Goal: Task Accomplishment & Management: Use online tool/utility

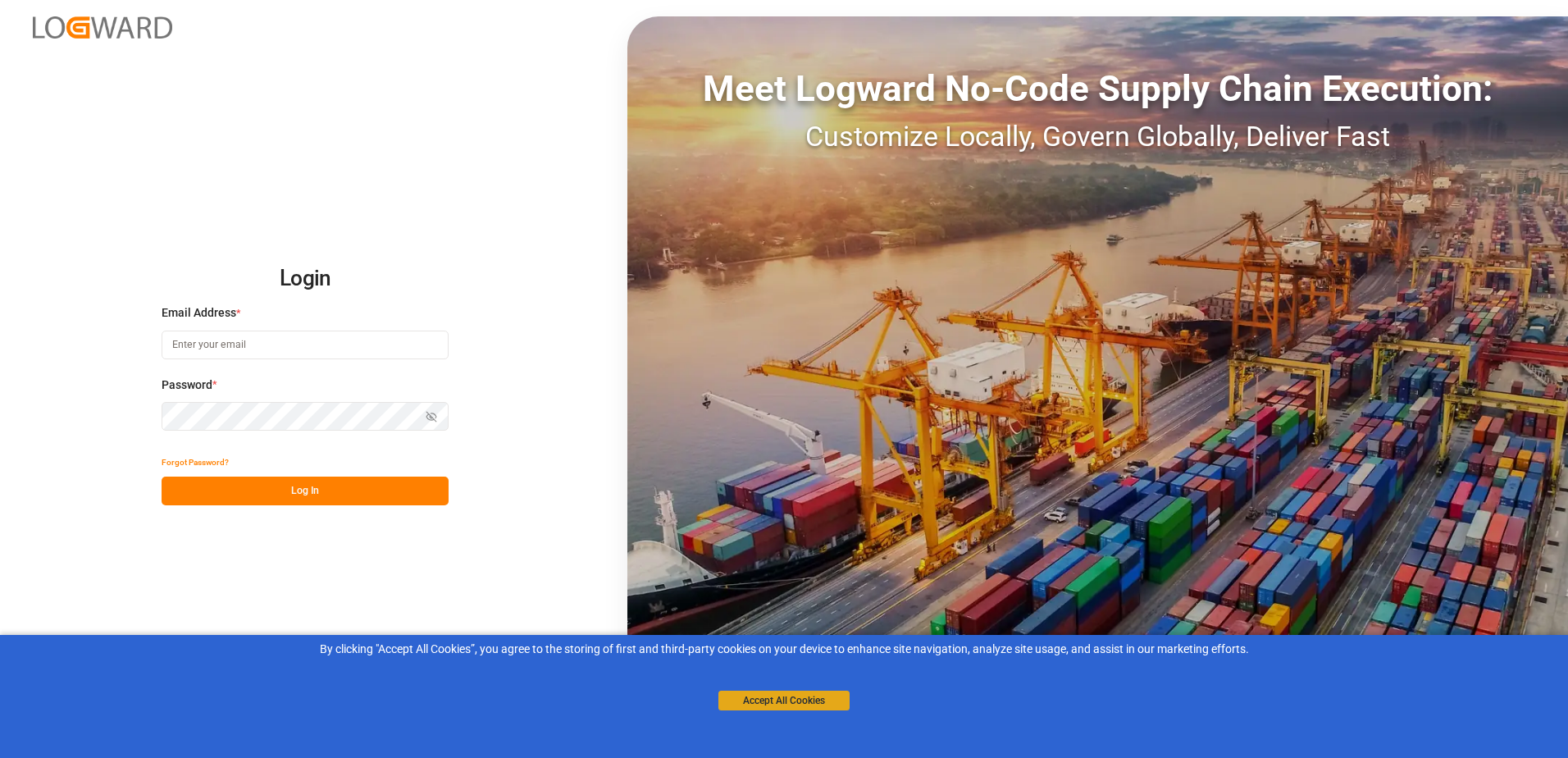
type input "[PERSON_NAME][EMAIL_ADDRESS][PERSON_NAME][DOMAIN_NAME]"
click at [794, 707] on button "Accept All Cookies" at bounding box center [784, 700] width 131 height 20
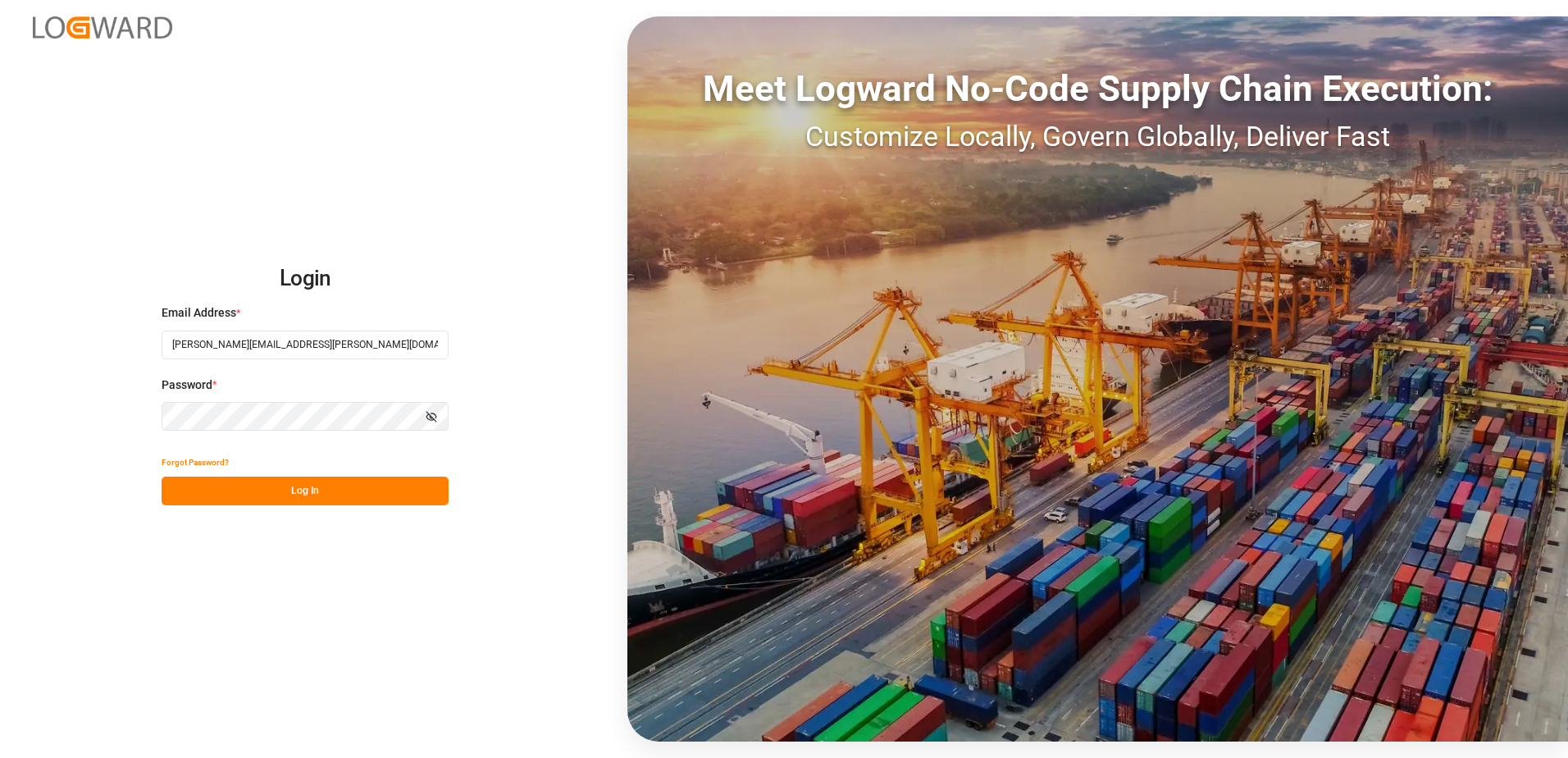
click at [313, 490] on button "Log In" at bounding box center [305, 491] width 287 height 28
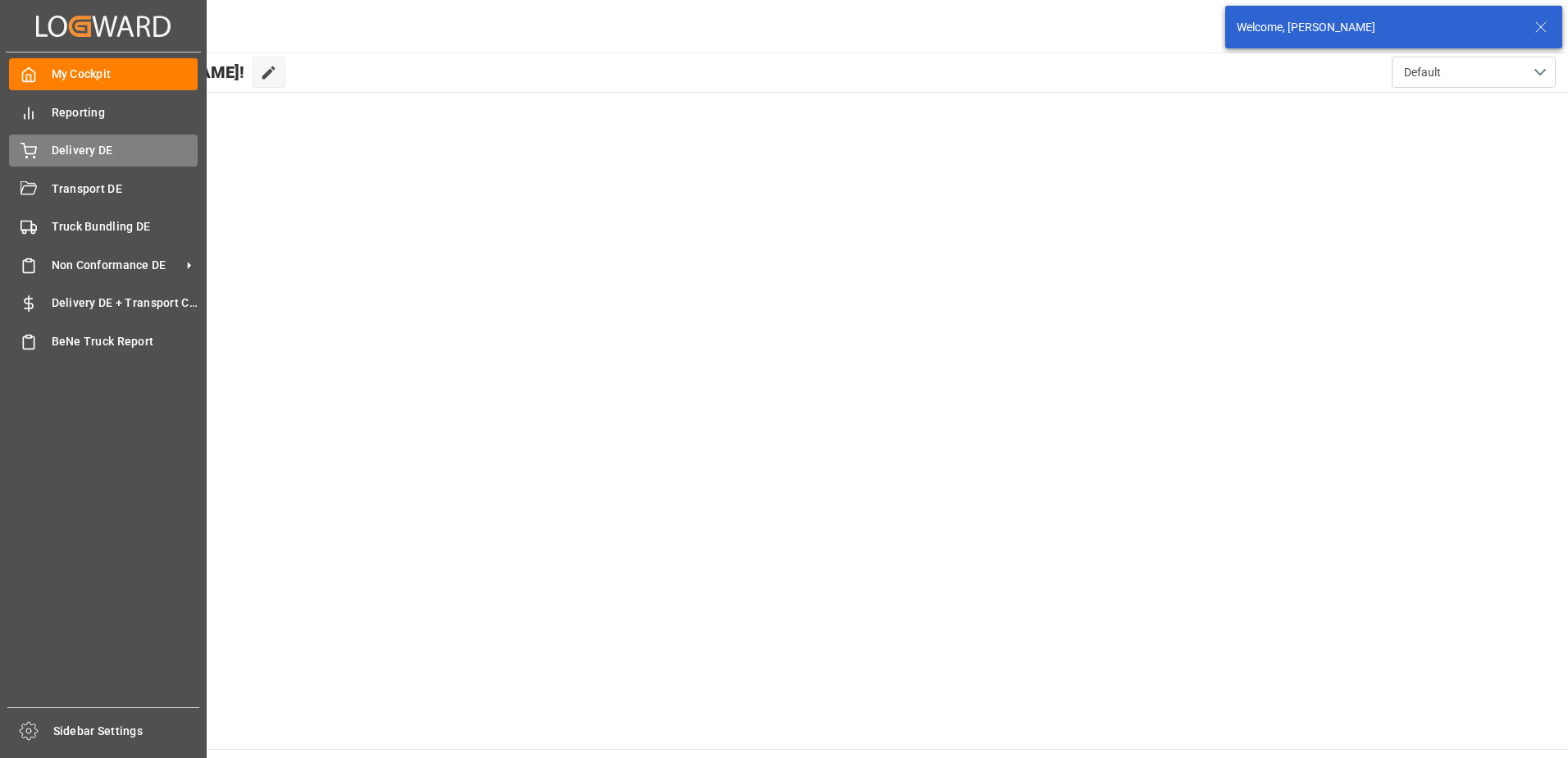
click at [33, 147] on icon at bounding box center [28, 149] width 15 height 11
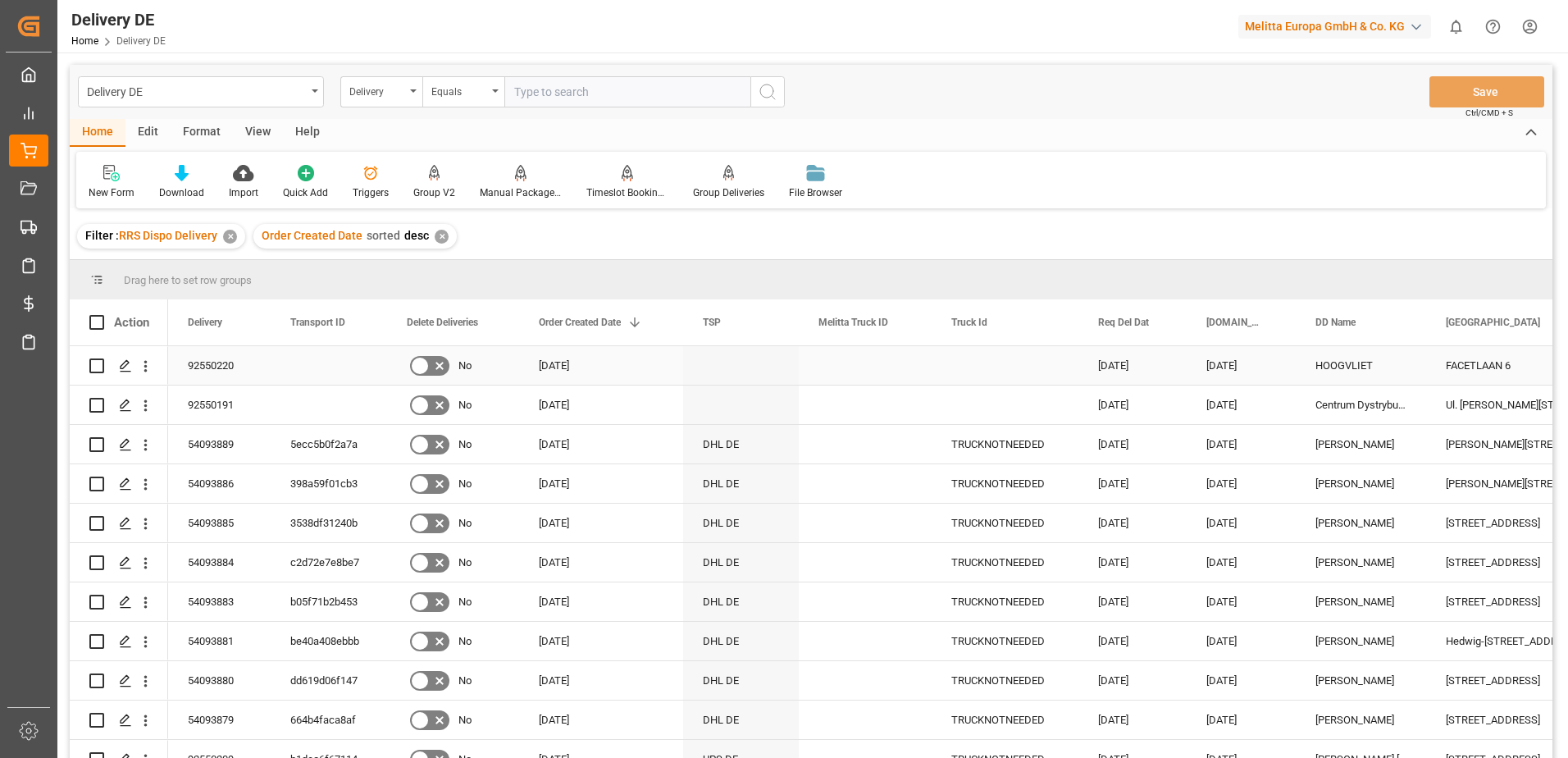
click at [97, 363] on input "Press Space to toggle row selection (unchecked)" at bounding box center [97, 365] width 15 height 15
checkbox input "true"
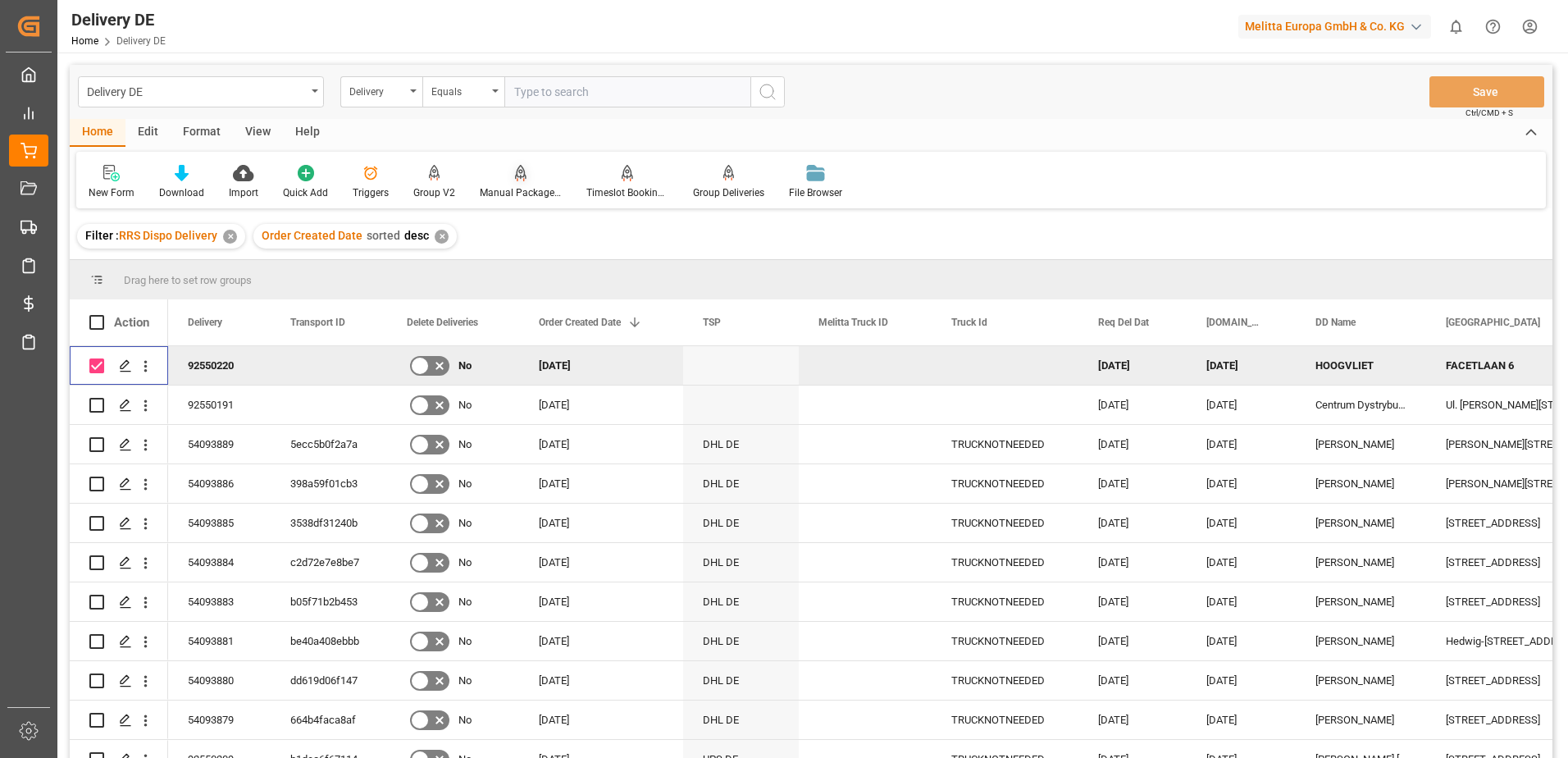
click at [538, 192] on div "Home Edit Format View Help New Form Download Import Quick Add Triggers Group V2…" at bounding box center [811, 163] width 1483 height 90
click at [517, 189] on div "Manual Package TypeDetermination" at bounding box center [520, 192] width 82 height 15
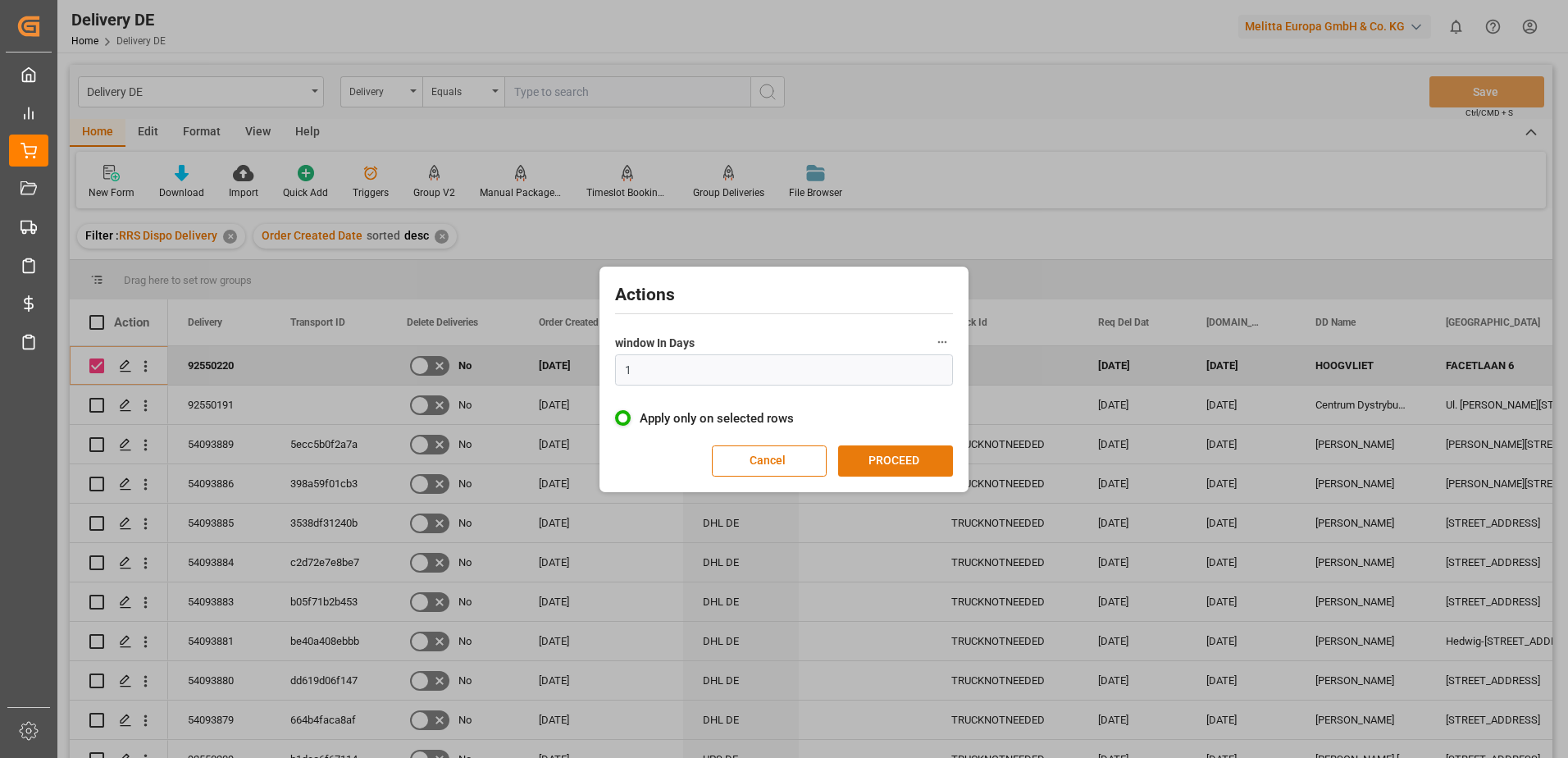
click at [884, 461] on button "PROCEED" at bounding box center [896, 460] width 115 height 31
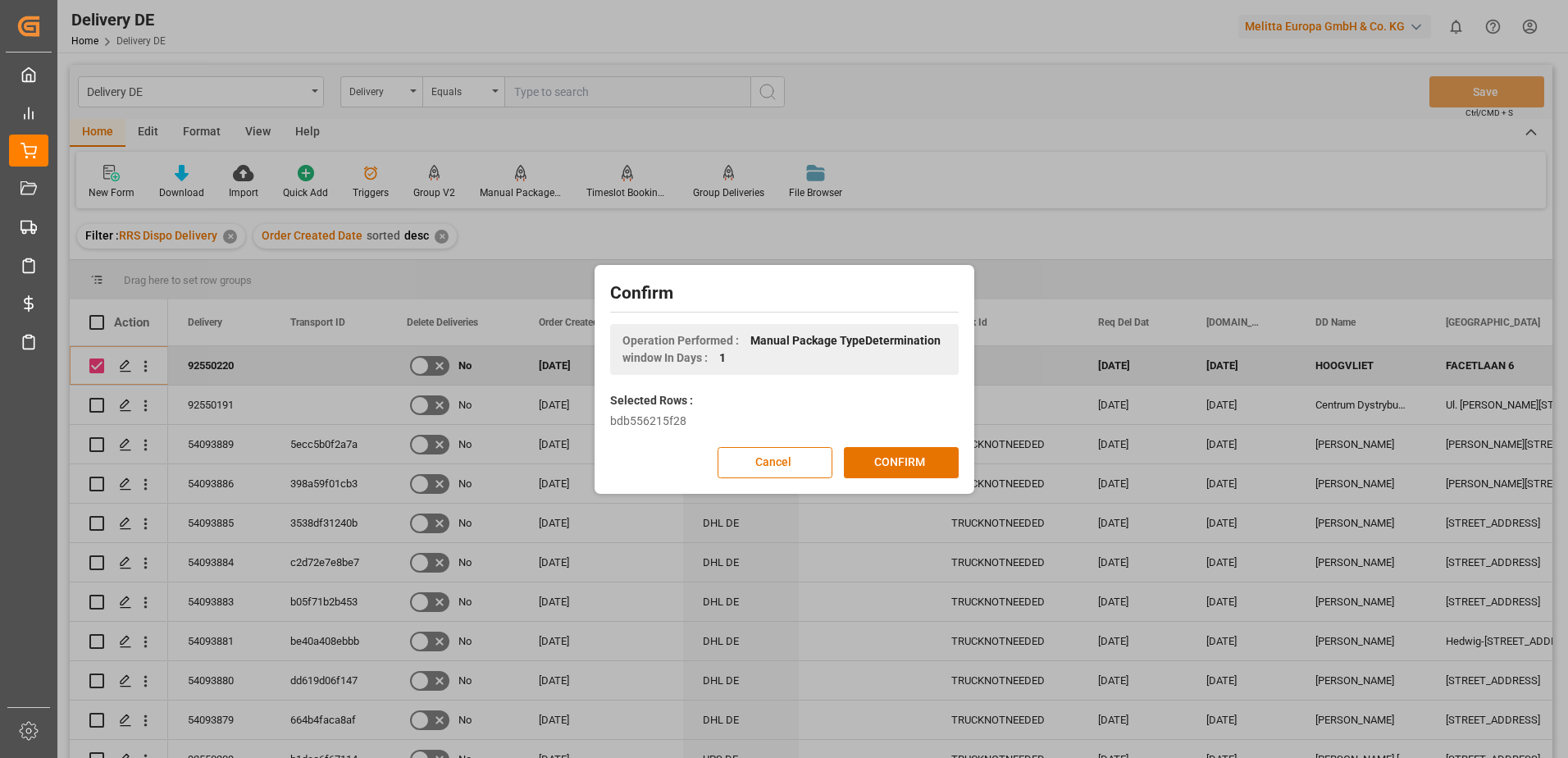
click at [884, 461] on button "CONFIRM" at bounding box center [901, 462] width 115 height 31
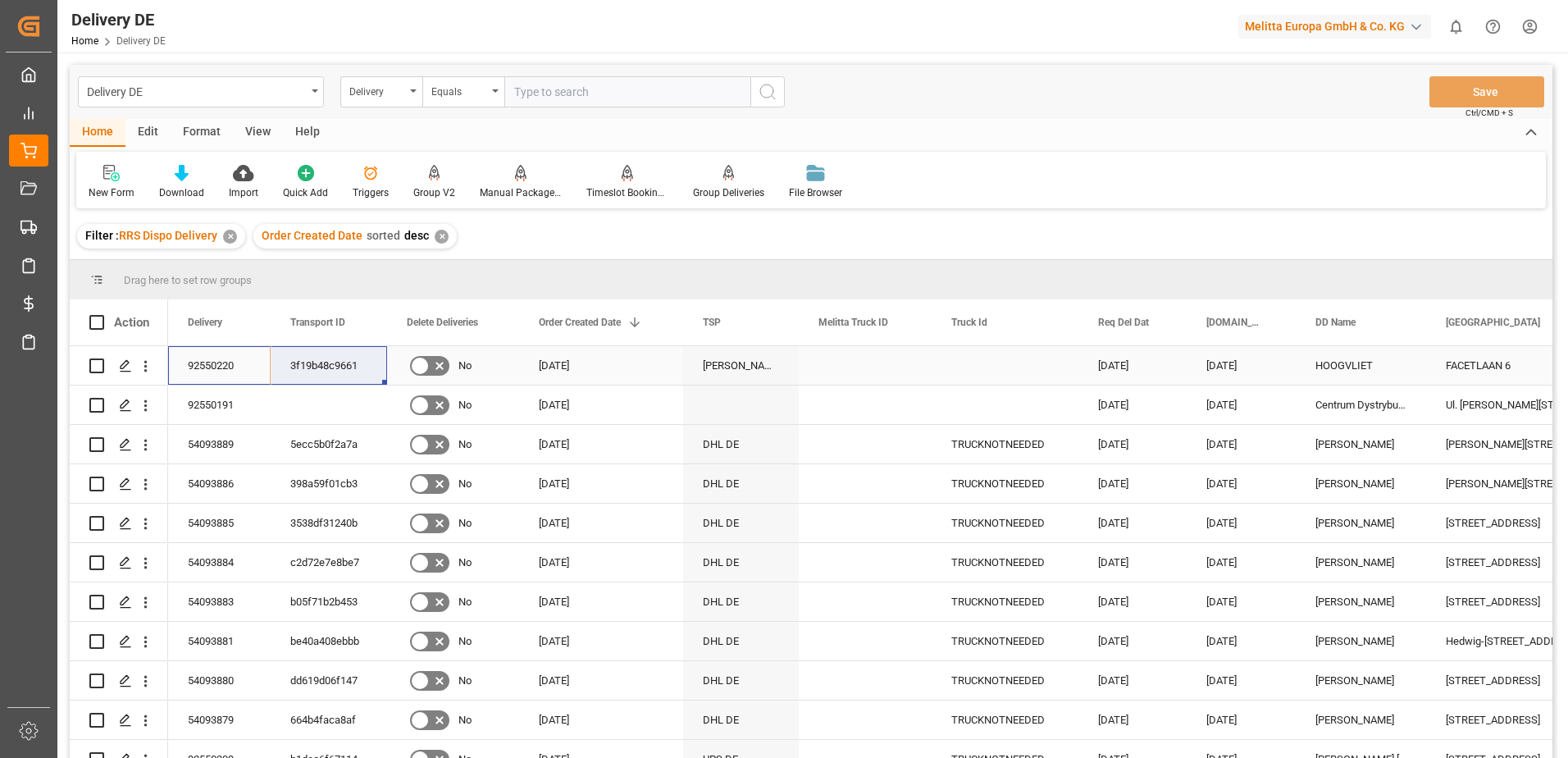
drag, startPoint x: 217, startPoint y: 367, endPoint x: 321, endPoint y: 357, distance: 104.5
click at [1529, 27] on html "Created by potrace 1.15, written by [PERSON_NAME] [DATE]-[DATE] Created by potr…" at bounding box center [784, 379] width 1568 height 758
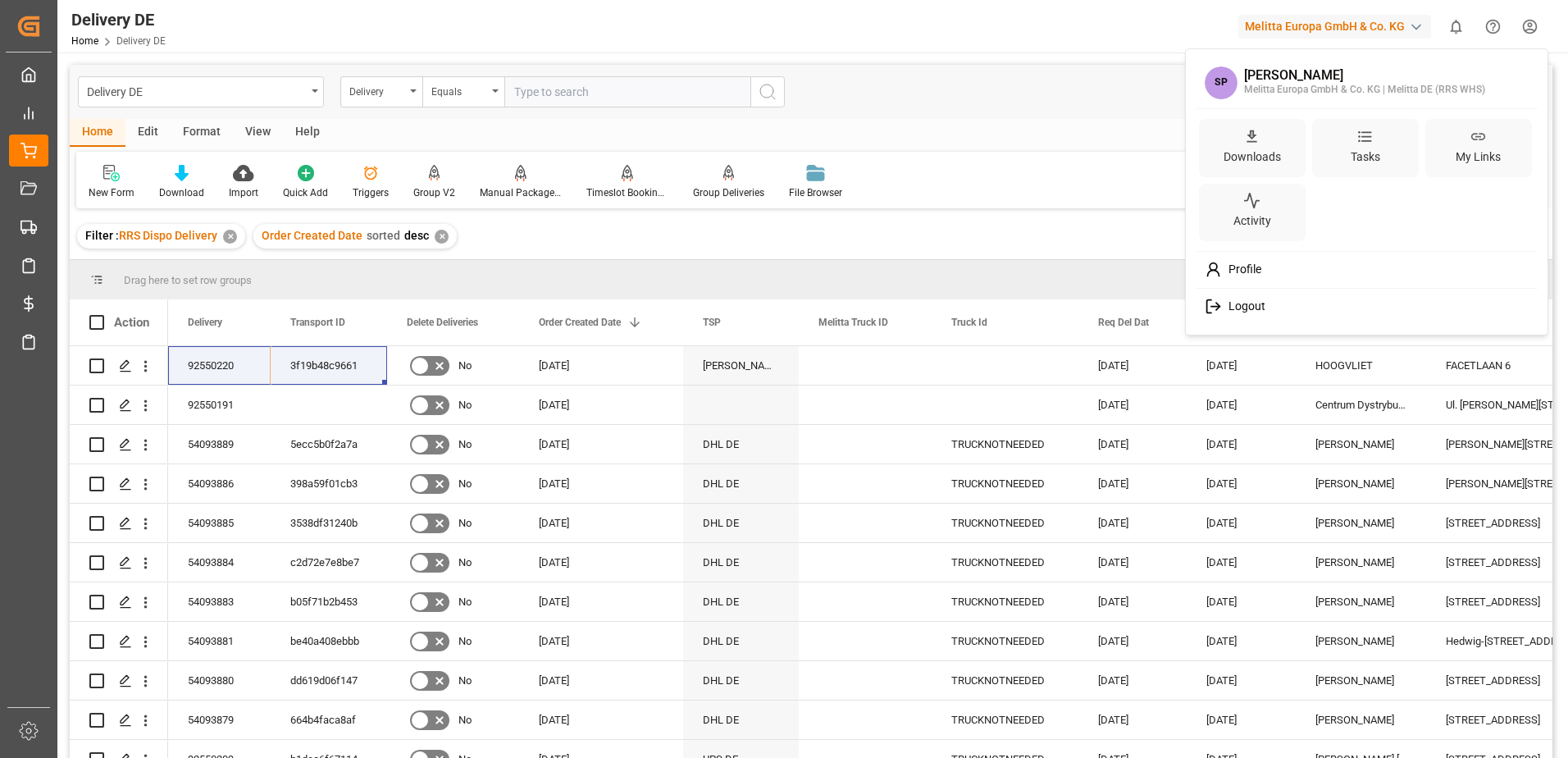
click at [1243, 312] on span "Logout" at bounding box center [1244, 307] width 43 height 15
